Goal: Transaction & Acquisition: Purchase product/service

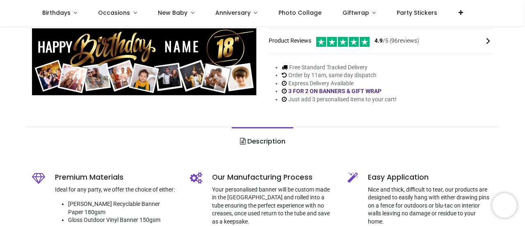
scroll to position [41, 0]
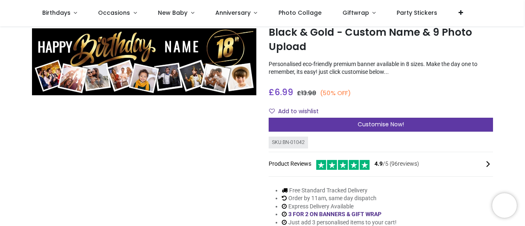
click at [325, 128] on div "Customise Now!" at bounding box center [381, 125] width 224 height 14
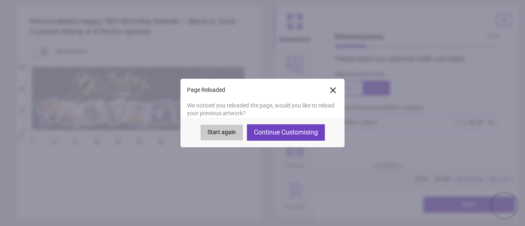
click at [294, 133] on button "Continue Customising" at bounding box center [286, 132] width 78 height 16
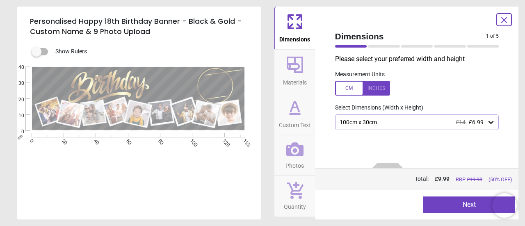
type textarea "******"
click at [478, 208] on button "Next" at bounding box center [469, 205] width 92 height 16
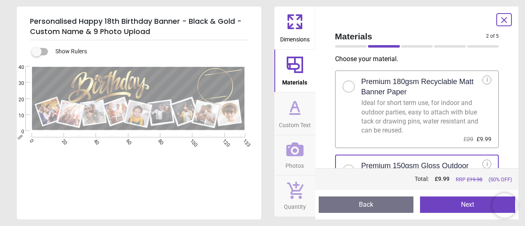
click at [478, 208] on button "Next" at bounding box center [467, 205] width 95 height 16
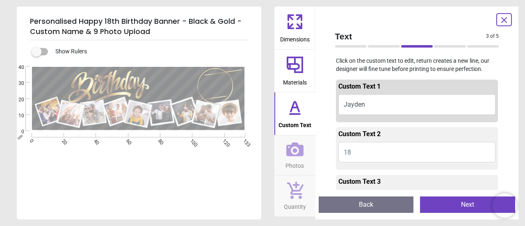
click at [478, 208] on button "Next" at bounding box center [467, 205] width 95 height 16
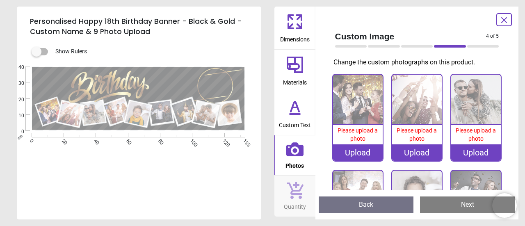
click at [355, 153] on div "Upload" at bounding box center [358, 152] width 50 height 16
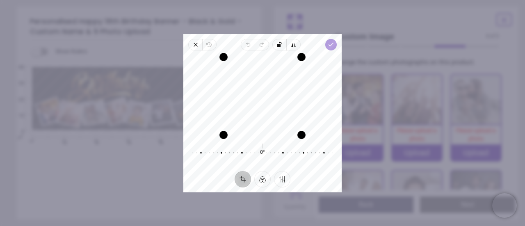
click at [327, 44] on span "Done" at bounding box center [330, 44] width 11 height 11
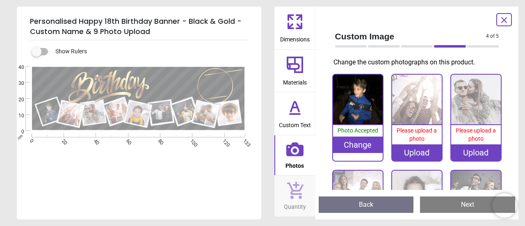
click at [414, 151] on div "Upload" at bounding box center [417, 152] width 50 height 16
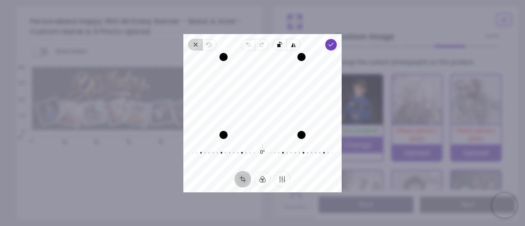
click at [197, 41] on icon "button" at bounding box center [195, 44] width 7 height 7
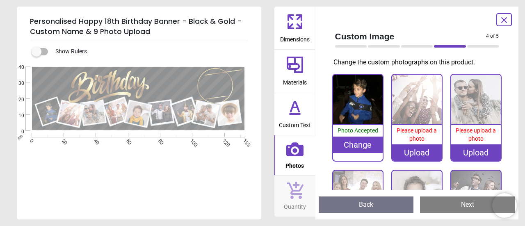
click at [435, 151] on div "Upload" at bounding box center [417, 152] width 50 height 16
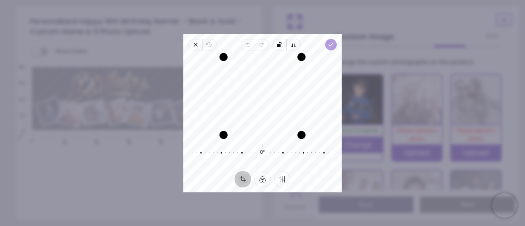
click at [330, 42] on icon "button" at bounding box center [331, 44] width 7 height 7
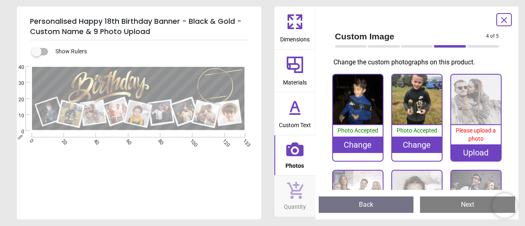
click at [457, 152] on div "Upload" at bounding box center [476, 152] width 50 height 16
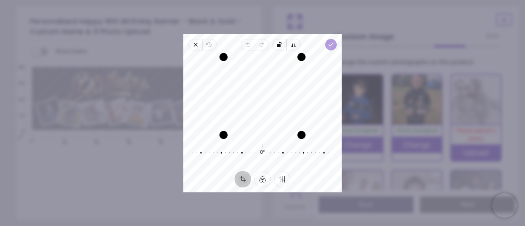
click at [332, 48] on icon "button" at bounding box center [331, 44] width 7 height 7
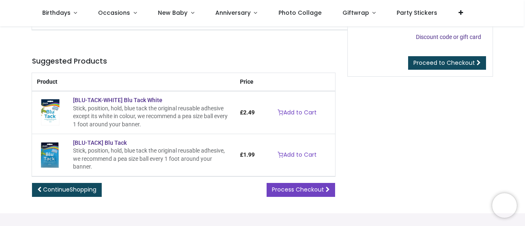
scroll to position [41, 0]
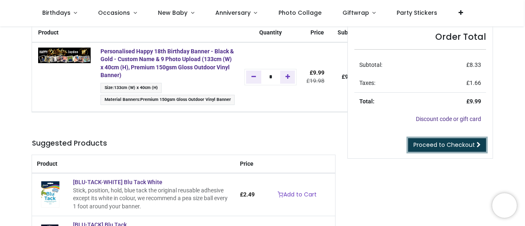
click at [435, 145] on span "Proceed to Checkout" at bounding box center [445, 145] width 62 height 8
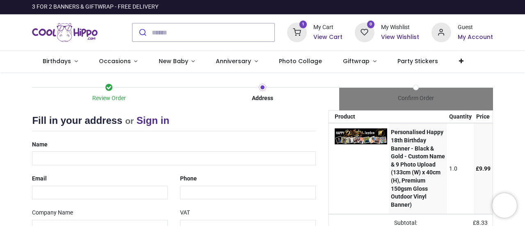
select select "***"
click at [112, 145] on div "Name" at bounding box center [174, 151] width 296 height 27
click at [110, 142] on div "Name" at bounding box center [174, 151] width 296 height 27
click at [103, 156] on input "text" at bounding box center [174, 158] width 284 height 14
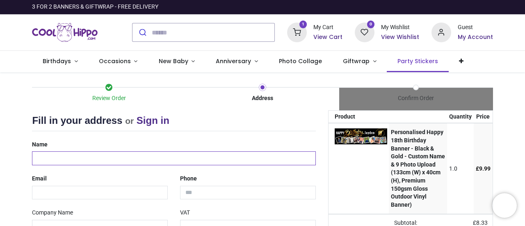
type input "**********"
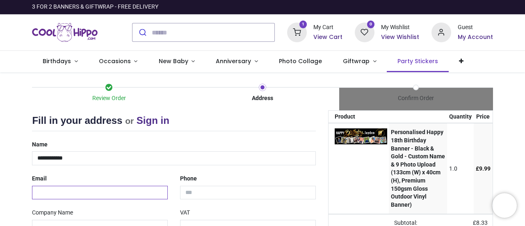
type input "**********"
type input "*******"
type input "*********"
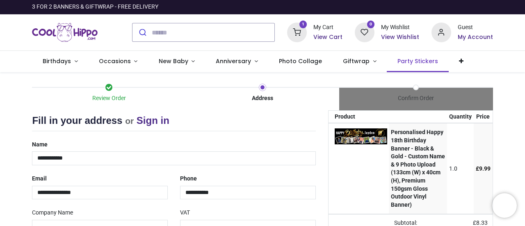
type input "*******"
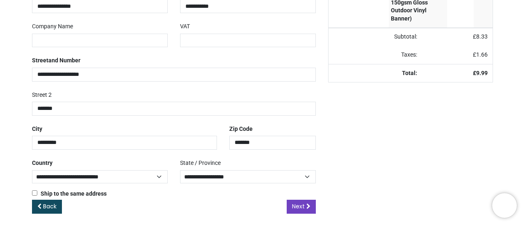
scroll to position [188, 0]
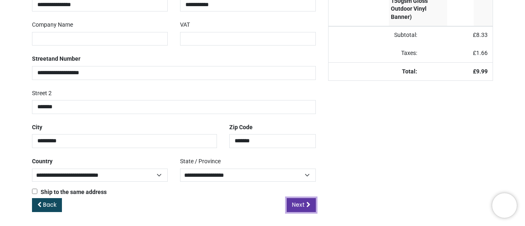
click at [310, 206] on link "Next" at bounding box center [301, 205] width 29 height 14
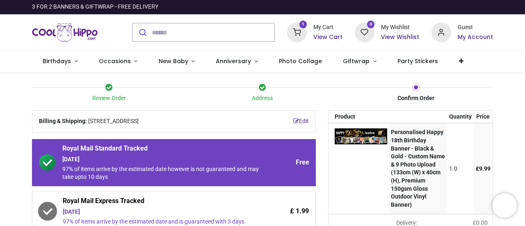
scroll to position [82, 0]
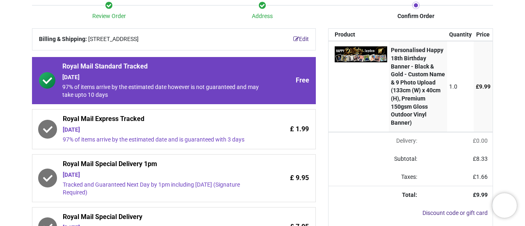
click at [170, 133] on div "Tuesday 23rd September" at bounding box center [161, 130] width 197 height 8
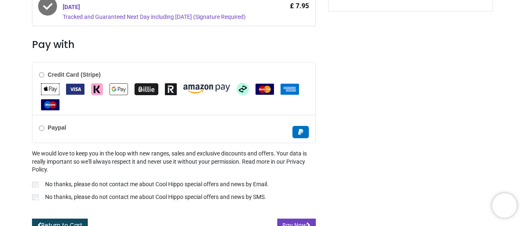
scroll to position [310, 0]
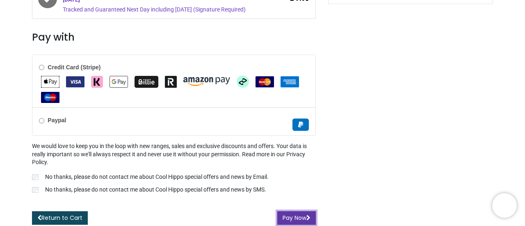
click at [307, 216] on icon "submit" at bounding box center [309, 218] width 4 height 6
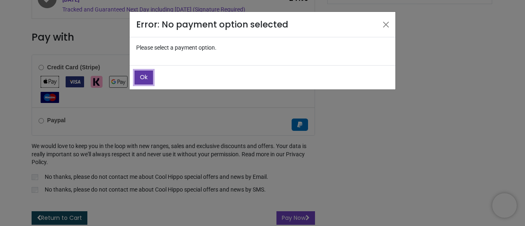
click at [148, 76] on button "Ok" at bounding box center [144, 78] width 18 height 14
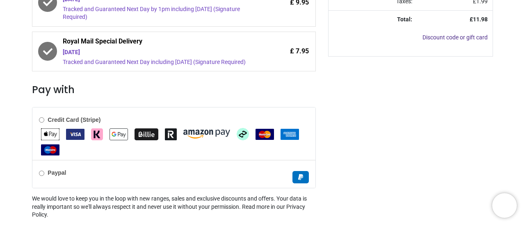
scroll to position [228, 0]
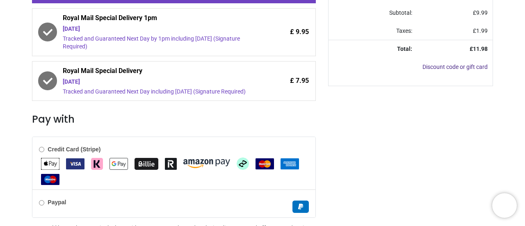
click at [83, 147] on b "Credit Card (Stripe)" at bounding box center [74, 149] width 53 height 7
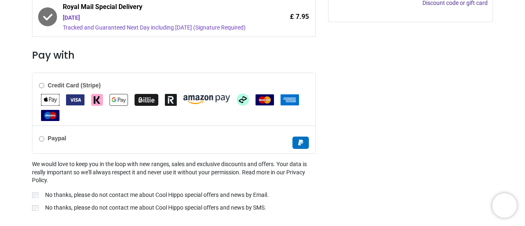
scroll to position [310, 0]
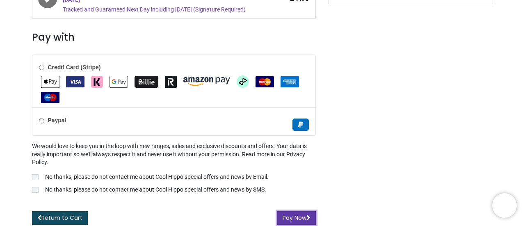
click at [297, 216] on button "Pay Now" at bounding box center [296, 218] width 39 height 14
